Goal: Transaction & Acquisition: Purchase product/service

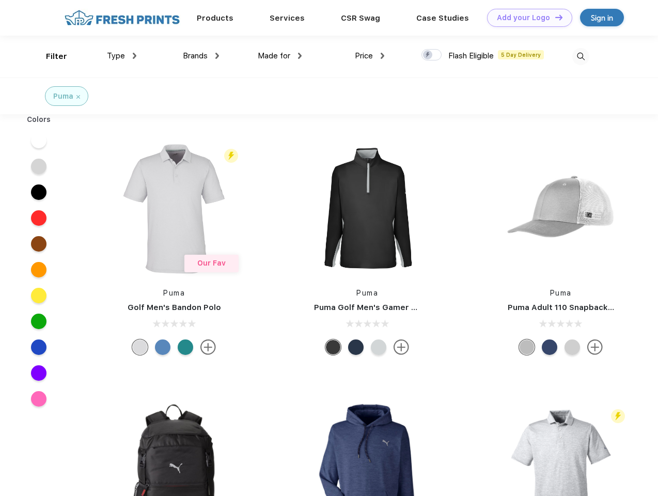
scroll to position [1, 0]
click at [526, 18] on link "Add your Logo Design Tool" at bounding box center [529, 18] width 85 height 18
click at [0, 0] on div "Design Tool" at bounding box center [0, 0] width 0 height 0
click at [554, 17] on link "Add your Logo Design Tool" at bounding box center [529, 18] width 85 height 18
click at [50, 56] on div "Filter" at bounding box center [56, 57] width 21 height 12
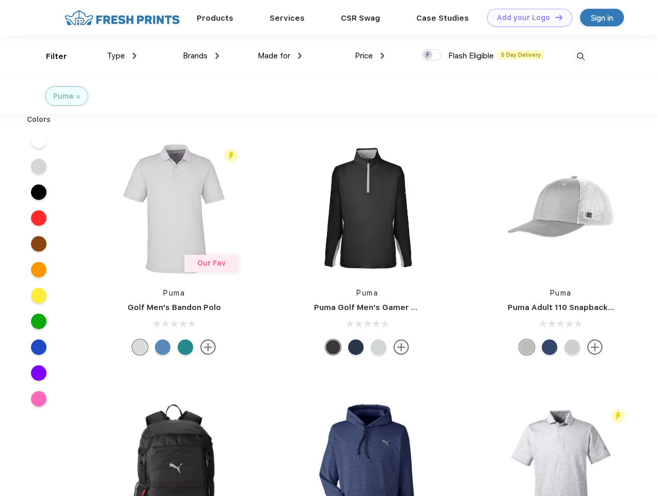
click at [122, 56] on span "Type" at bounding box center [116, 55] width 18 height 9
click at [201, 56] on span "Brands" at bounding box center [195, 55] width 25 height 9
click at [280, 56] on span "Made for" at bounding box center [274, 55] width 33 height 9
click at [370, 56] on span "Price" at bounding box center [364, 55] width 18 height 9
click at [432, 55] on div at bounding box center [432, 54] width 20 height 11
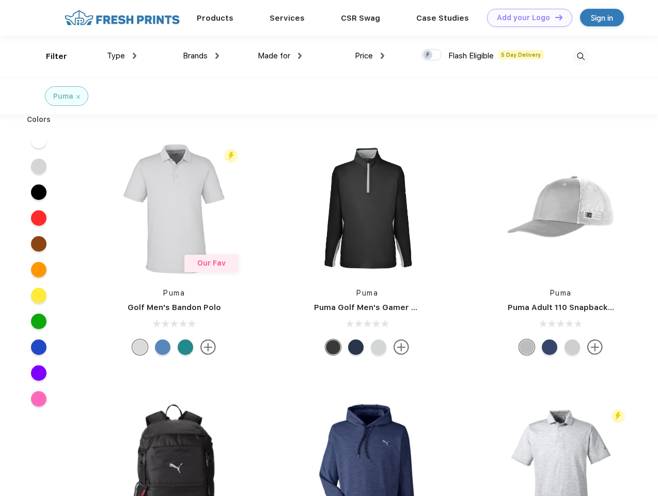
click at [428, 55] on input "checkbox" at bounding box center [425, 52] width 7 height 7
click at [581, 56] on img at bounding box center [580, 56] width 17 height 17
